Goal: Task Accomplishment & Management: Manage account settings

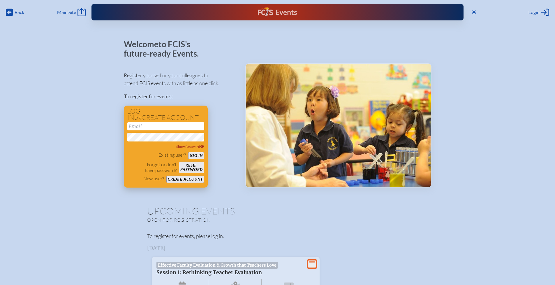
type input "[EMAIL_ADDRESS][DOMAIN_NAME]"
click at [199, 154] on button "Log in" at bounding box center [196, 155] width 16 height 7
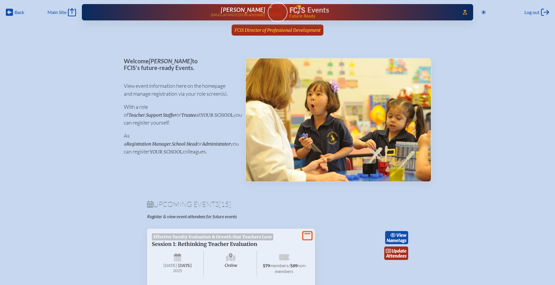
click at [268, 30] on span "FCIS Director of Professional Development" at bounding box center [278, 30] width 86 height 6
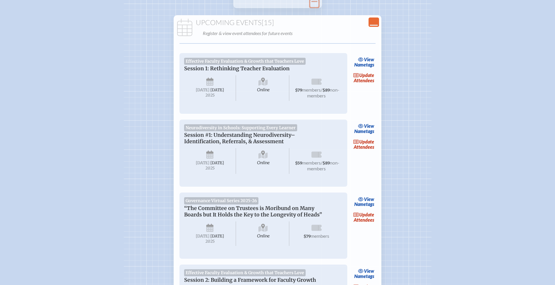
scroll to position [87, 0]
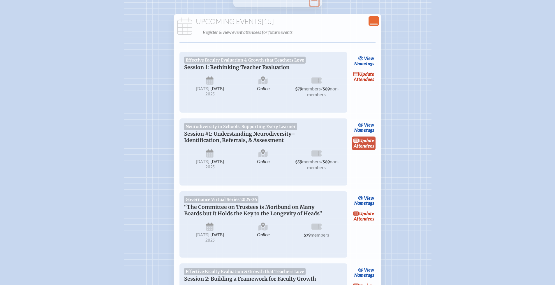
click at [361, 150] on link "update Attendees" at bounding box center [364, 142] width 24 height 13
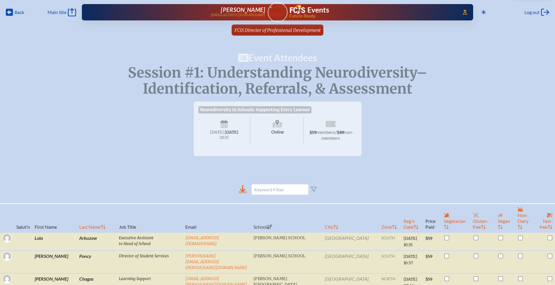
click at [243, 192] on icon at bounding box center [242, 188] width 5 height 7
click at [12, 13] on icon at bounding box center [9, 12] width 7 height 7
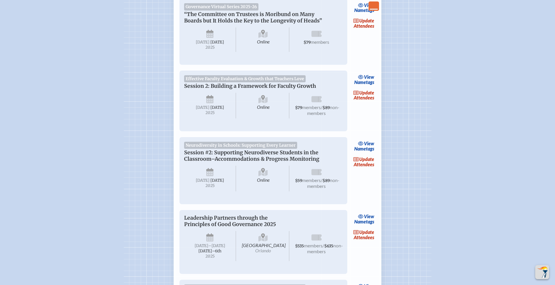
scroll to position [281, 0]
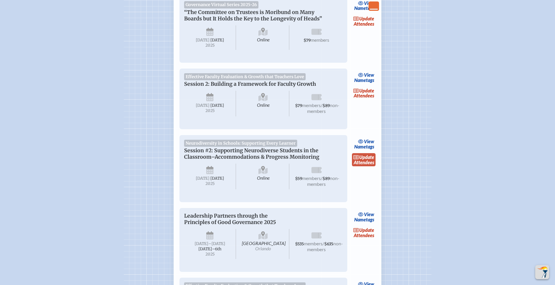
click at [363, 166] on link "update Attendees" at bounding box center [364, 159] width 24 height 13
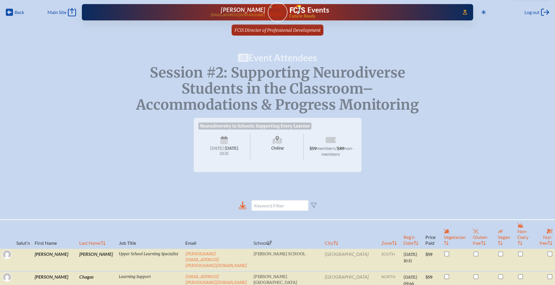
click at [243, 209] on icon at bounding box center [243, 208] width 8 height 3
click at [15, 12] on span "Back" at bounding box center [20, 12] width 10 height 6
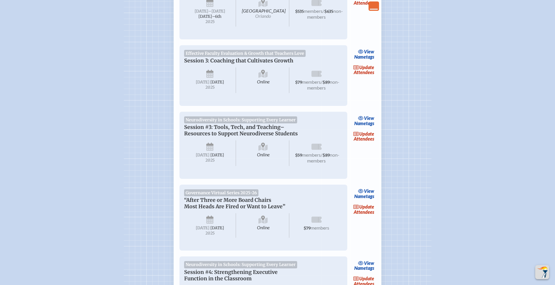
scroll to position [538, 0]
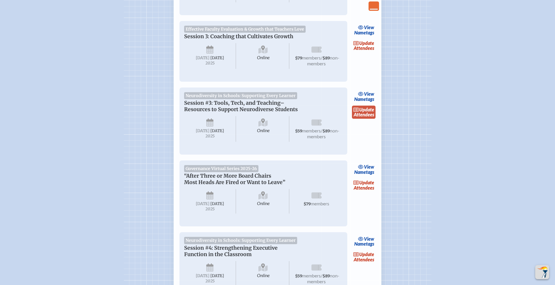
click at [364, 112] on span "update" at bounding box center [366, 110] width 15 height 6
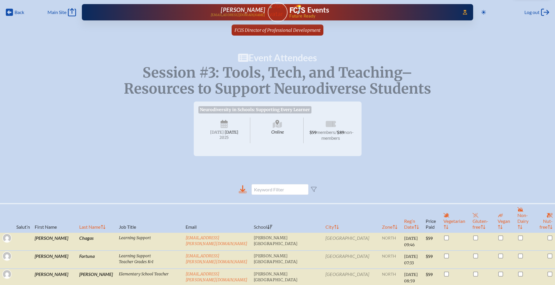
click at [244, 193] on icon at bounding box center [243, 192] width 8 height 3
click at [13, 14] on span "Back Back" at bounding box center [15, 12] width 18 height 8
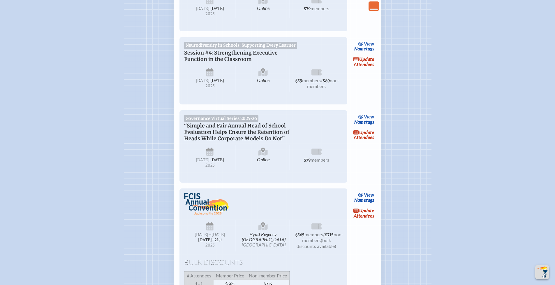
scroll to position [734, 0]
click at [366, 68] on link "update Attendees" at bounding box center [364, 60] width 24 height 13
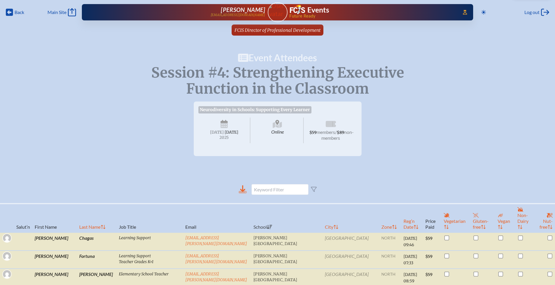
click at [243, 193] on icon at bounding box center [243, 192] width 8 height 3
